Goal: Transaction & Acquisition: Book appointment/travel/reservation

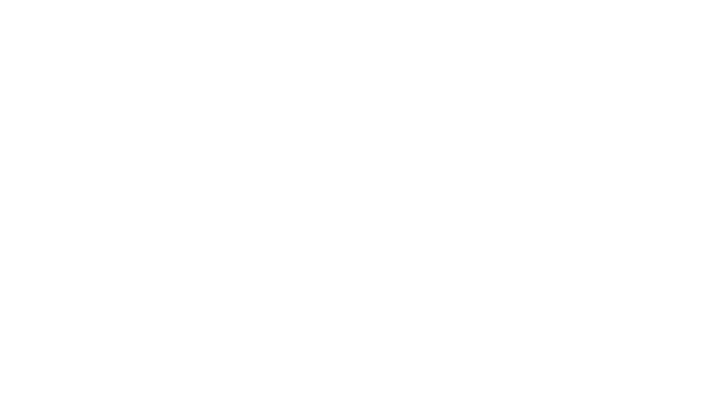
select select "**"
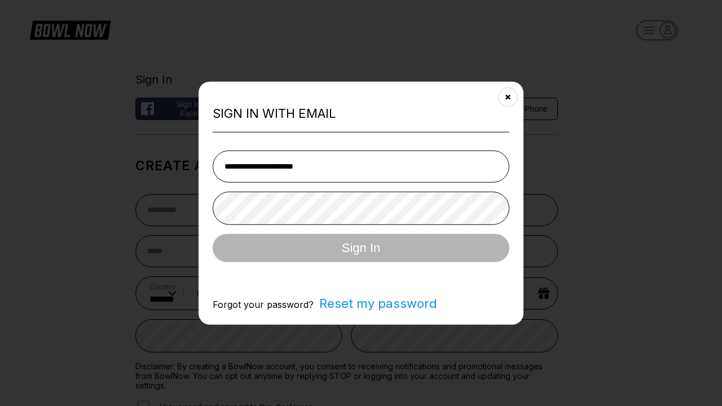
type input "**********"
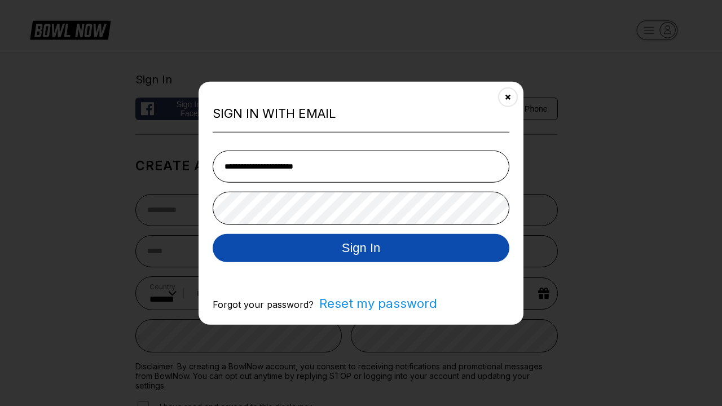
click at [361, 249] on button "Sign In" at bounding box center [361, 247] width 297 height 28
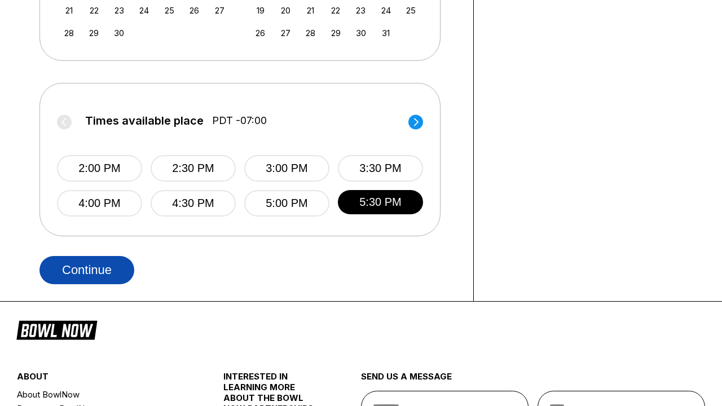
click at [87, 270] on button "Continue" at bounding box center [86, 270] width 95 height 28
